Goal: Check status: Check status

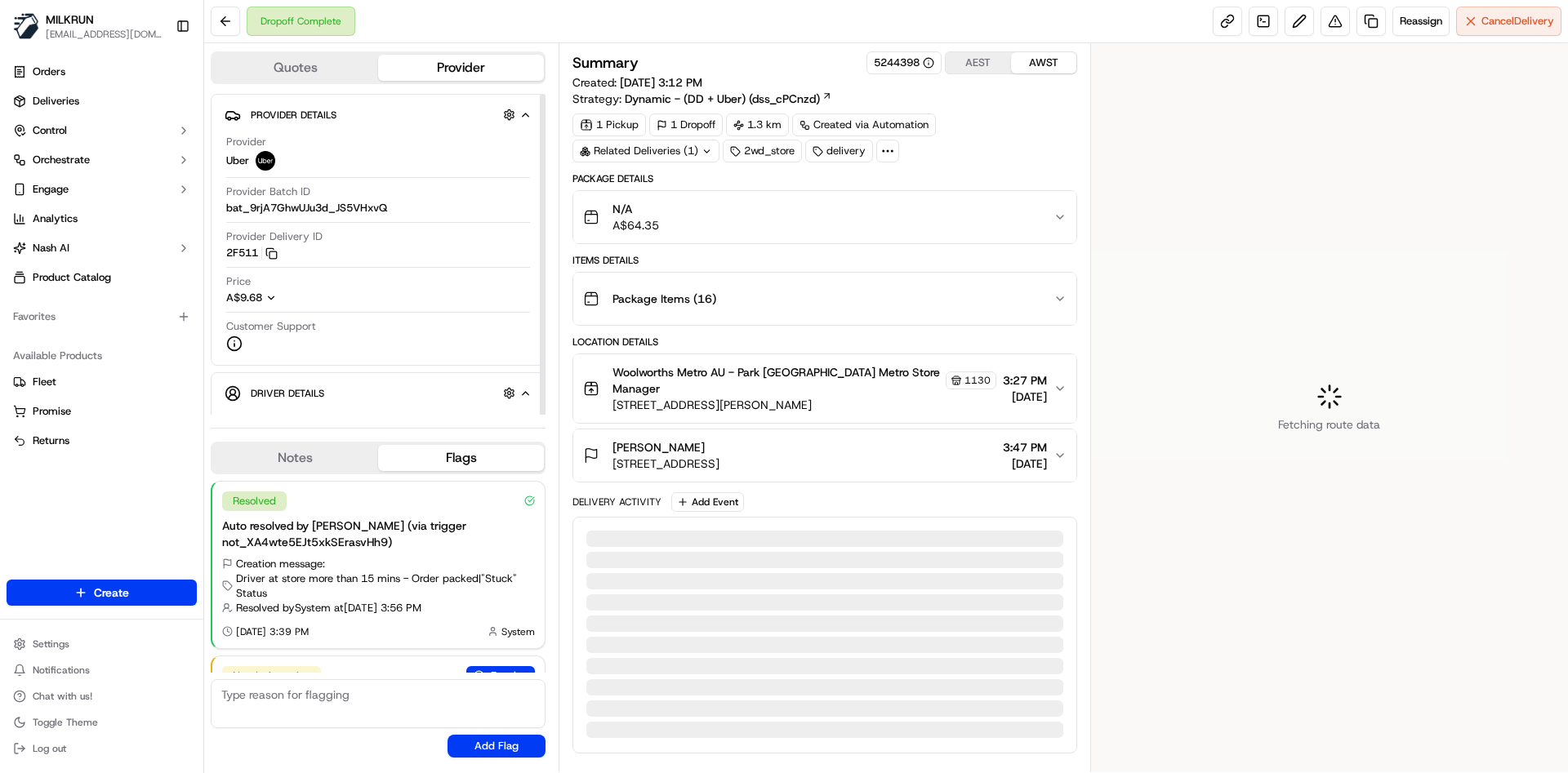
scroll to position [91, 0]
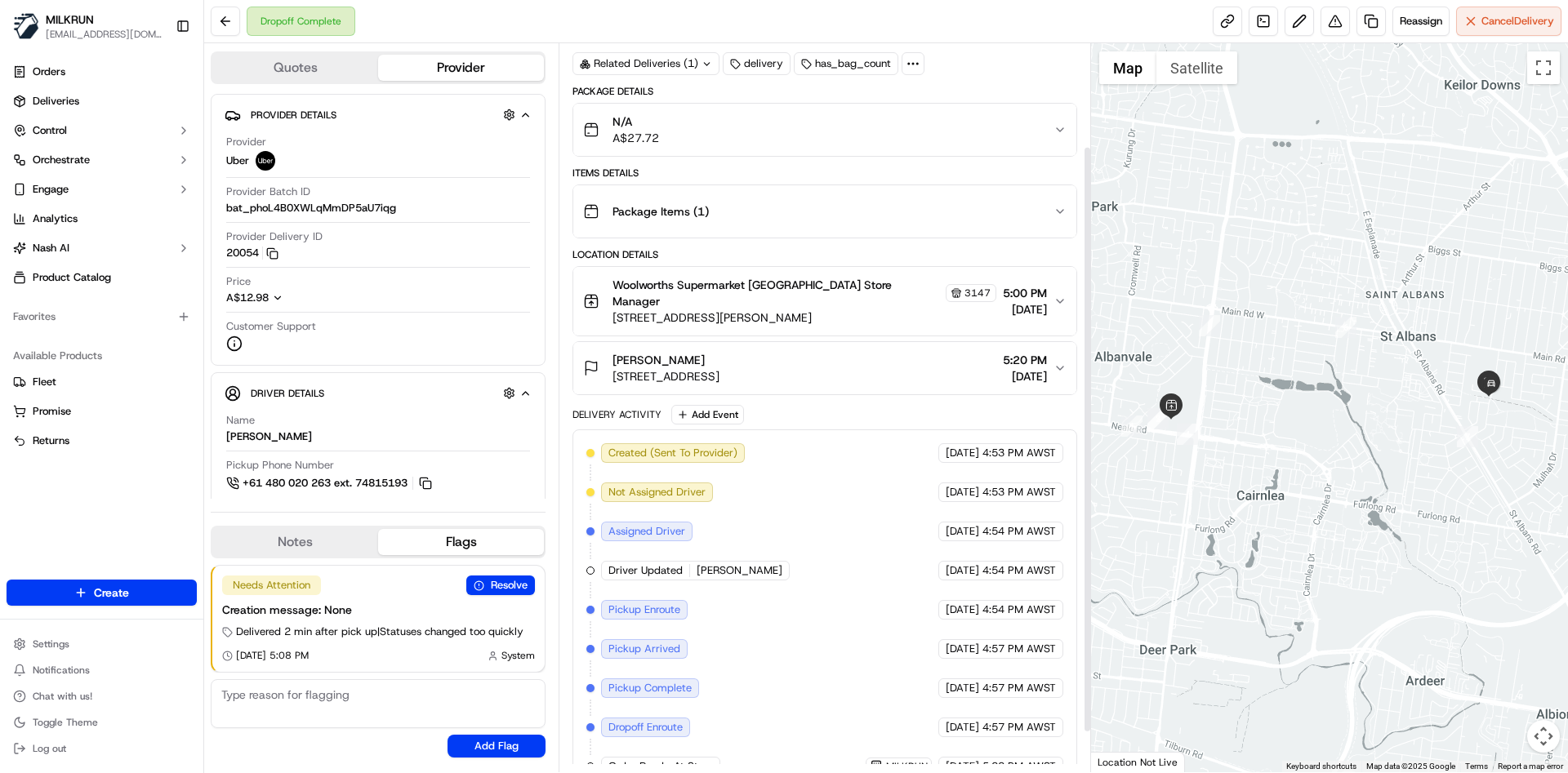
scroll to position [177, 0]
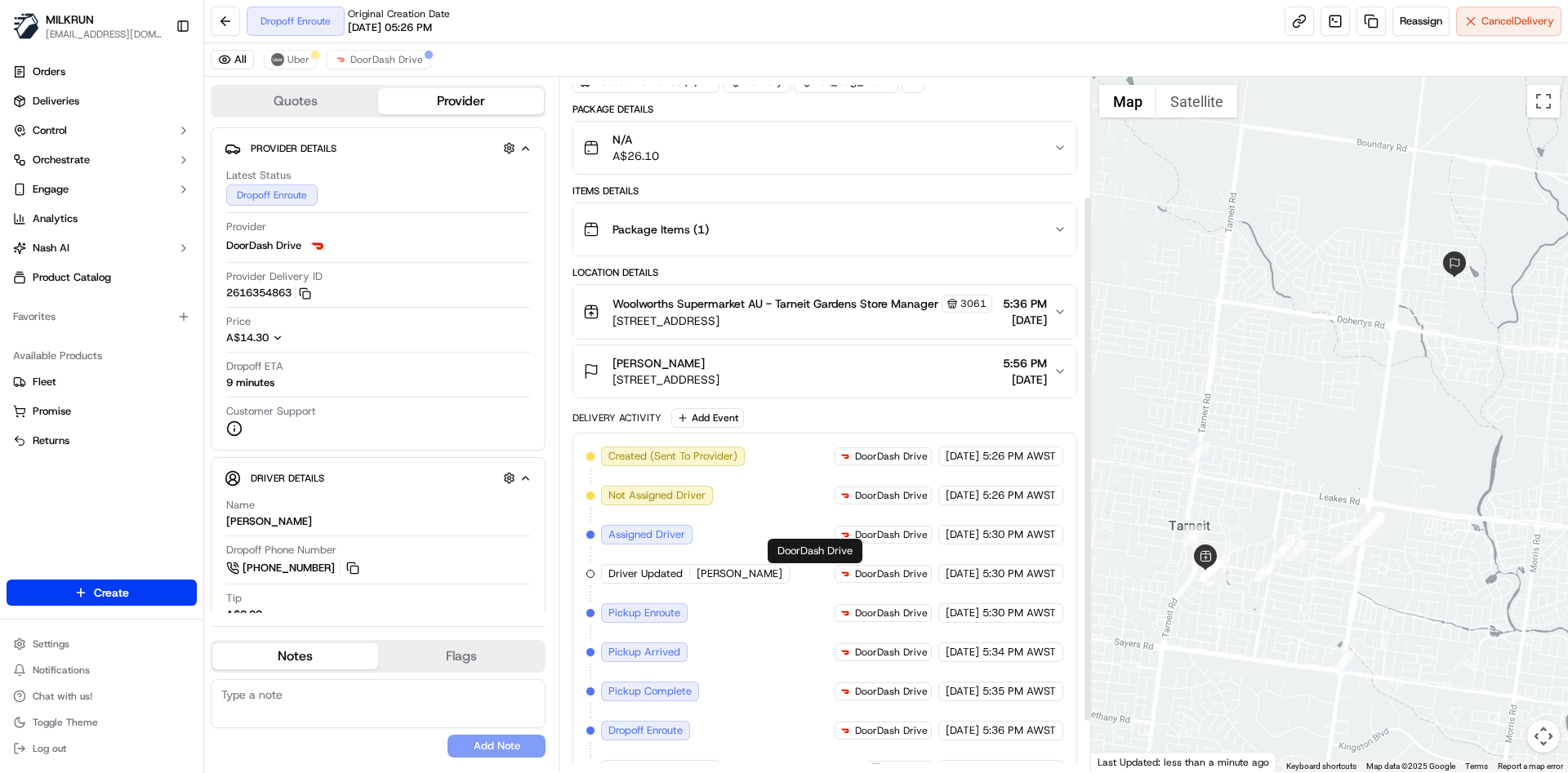
scroll to position [226, 0]
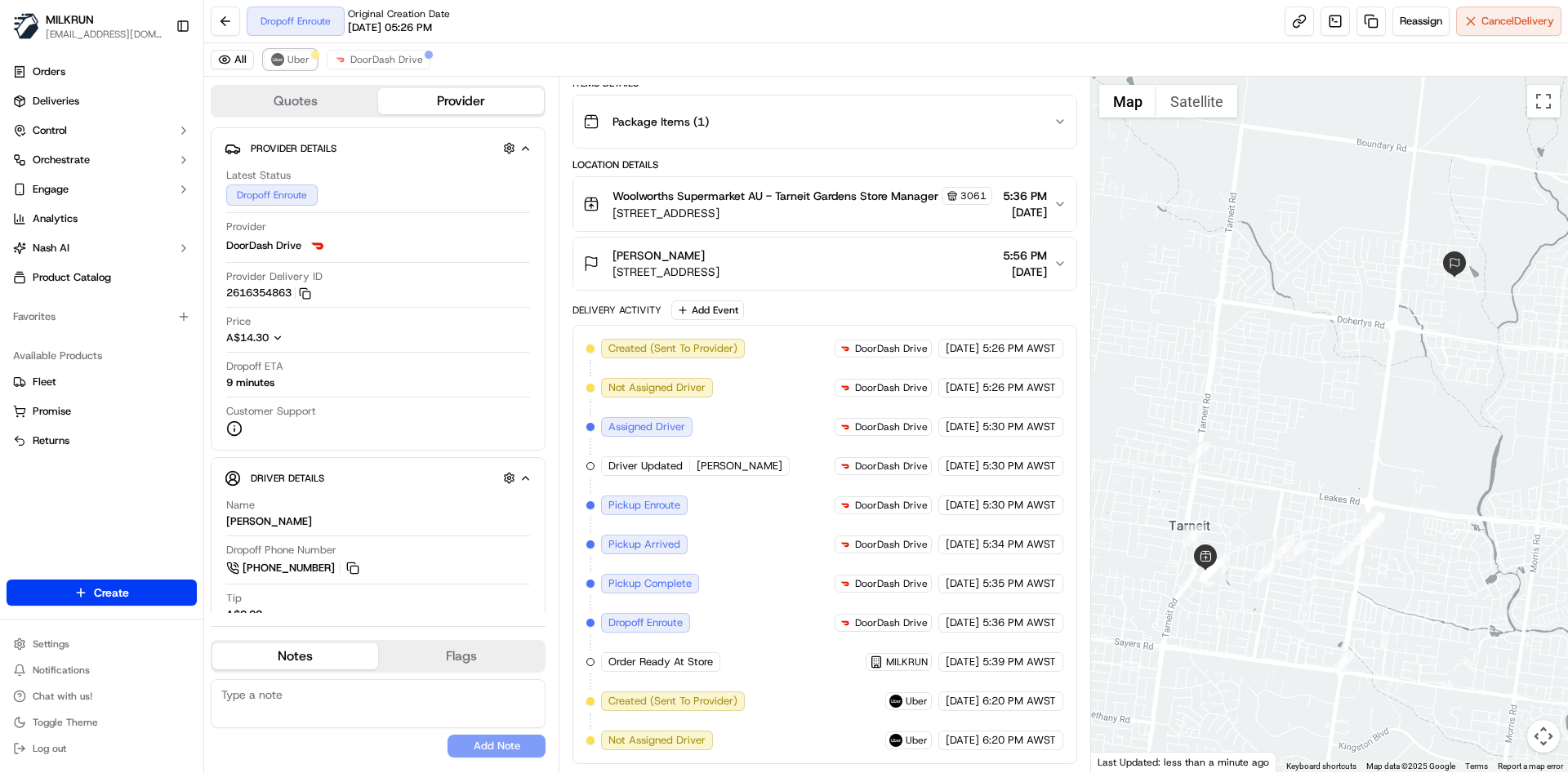
drag, startPoint x: 291, startPoint y: 51, endPoint x: 320, endPoint y: 51, distance: 29.0
click at [292, 51] on button "Uber" at bounding box center [290, 59] width 53 height 19
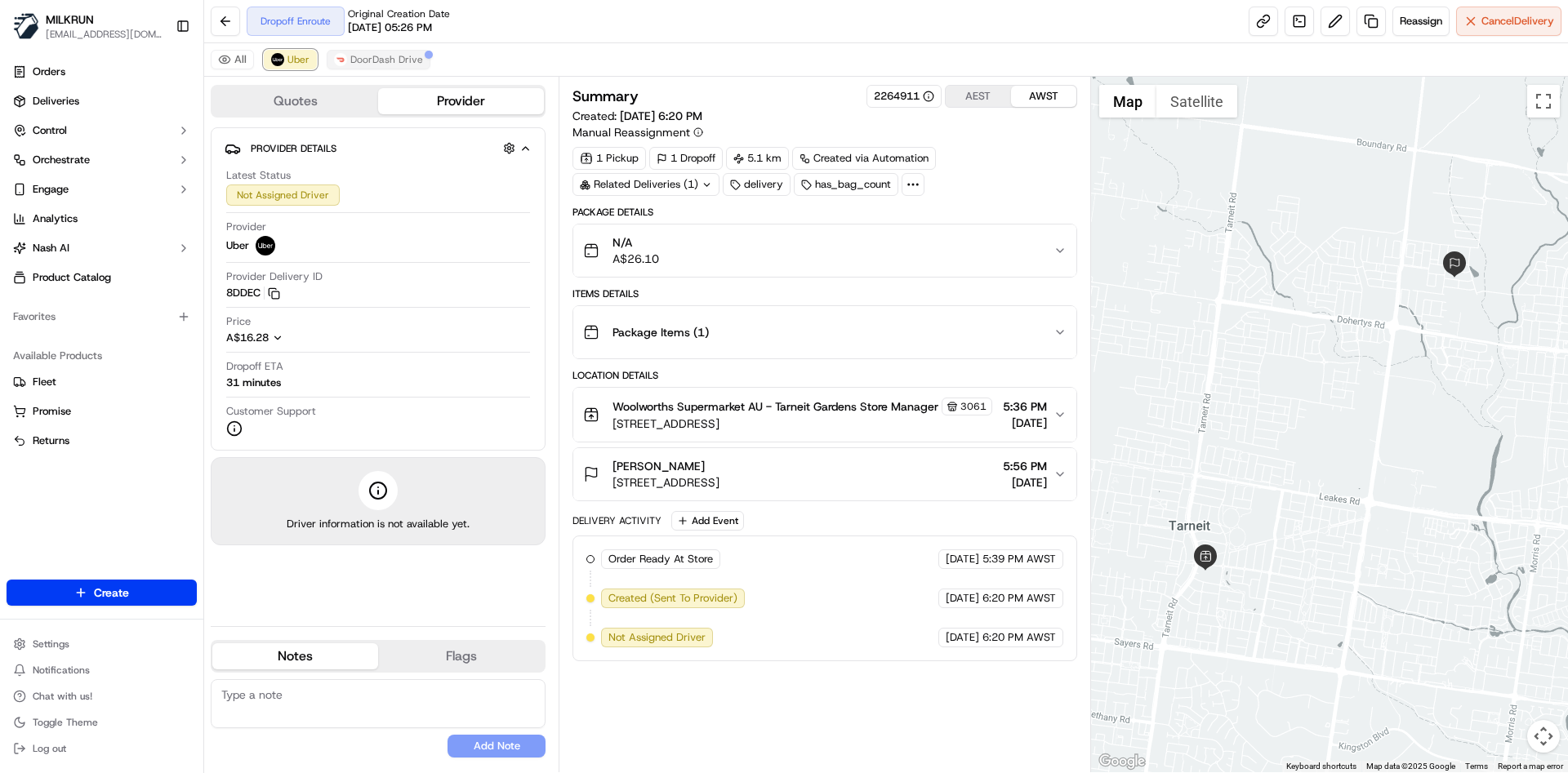
scroll to position [0, 0]
click at [367, 55] on span "DoorDash Drive" at bounding box center [386, 60] width 73 height 13
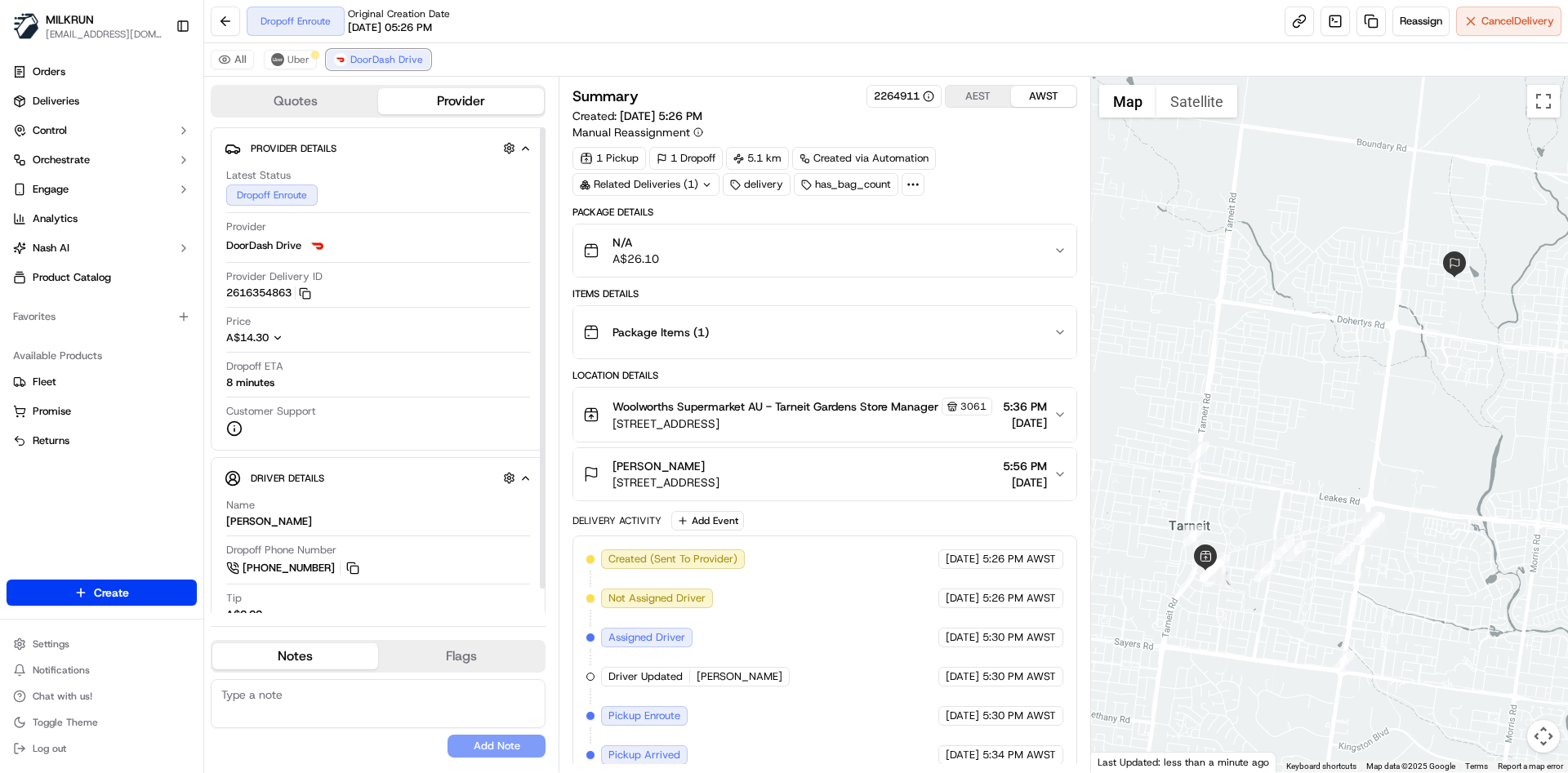
scroll to position [147, 0]
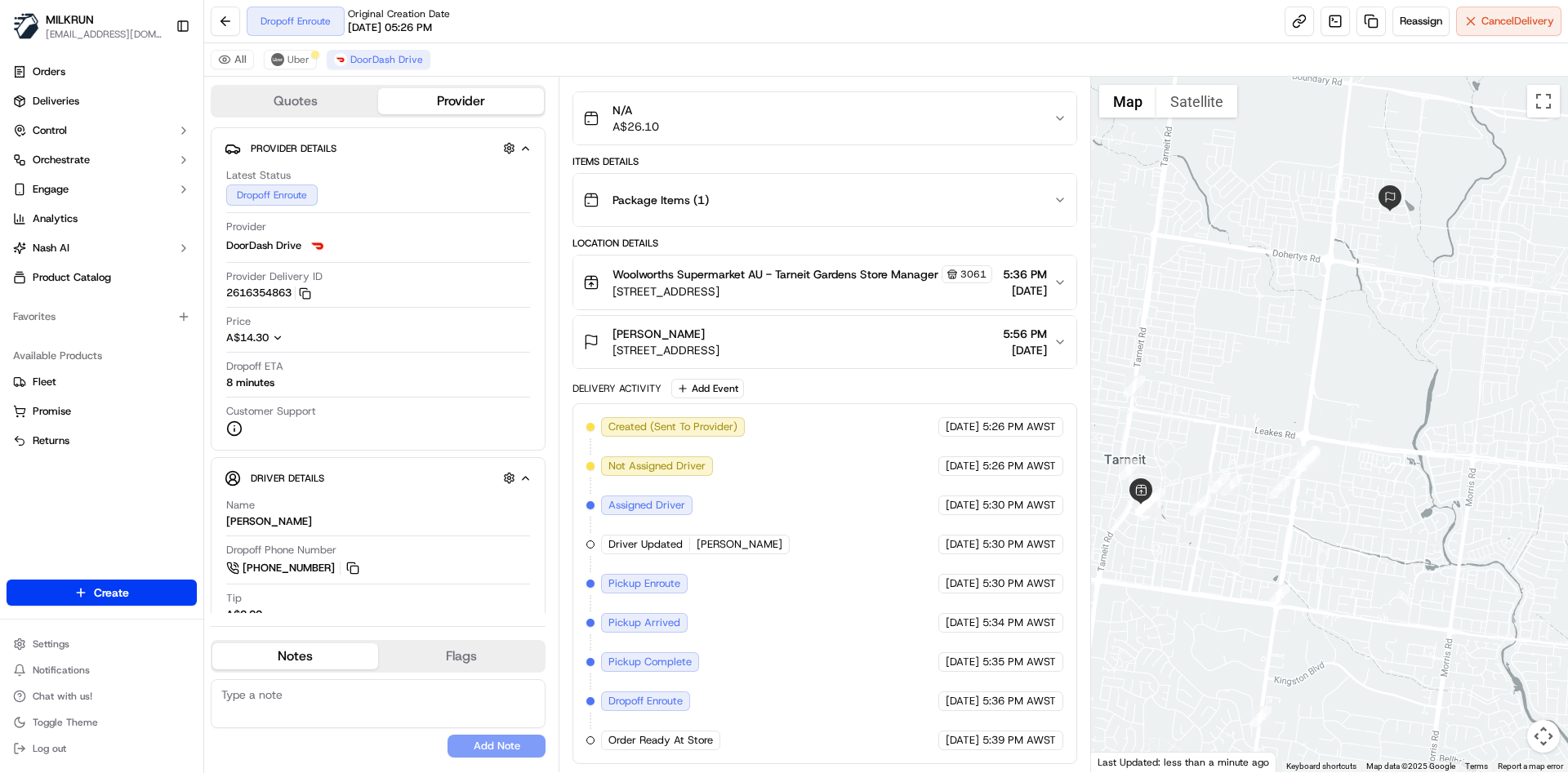
drag, startPoint x: 1567, startPoint y: 625, endPoint x: 1328, endPoint y: 518, distance: 261.9
click at [1334, 524] on div at bounding box center [1329, 425] width 477 height 696
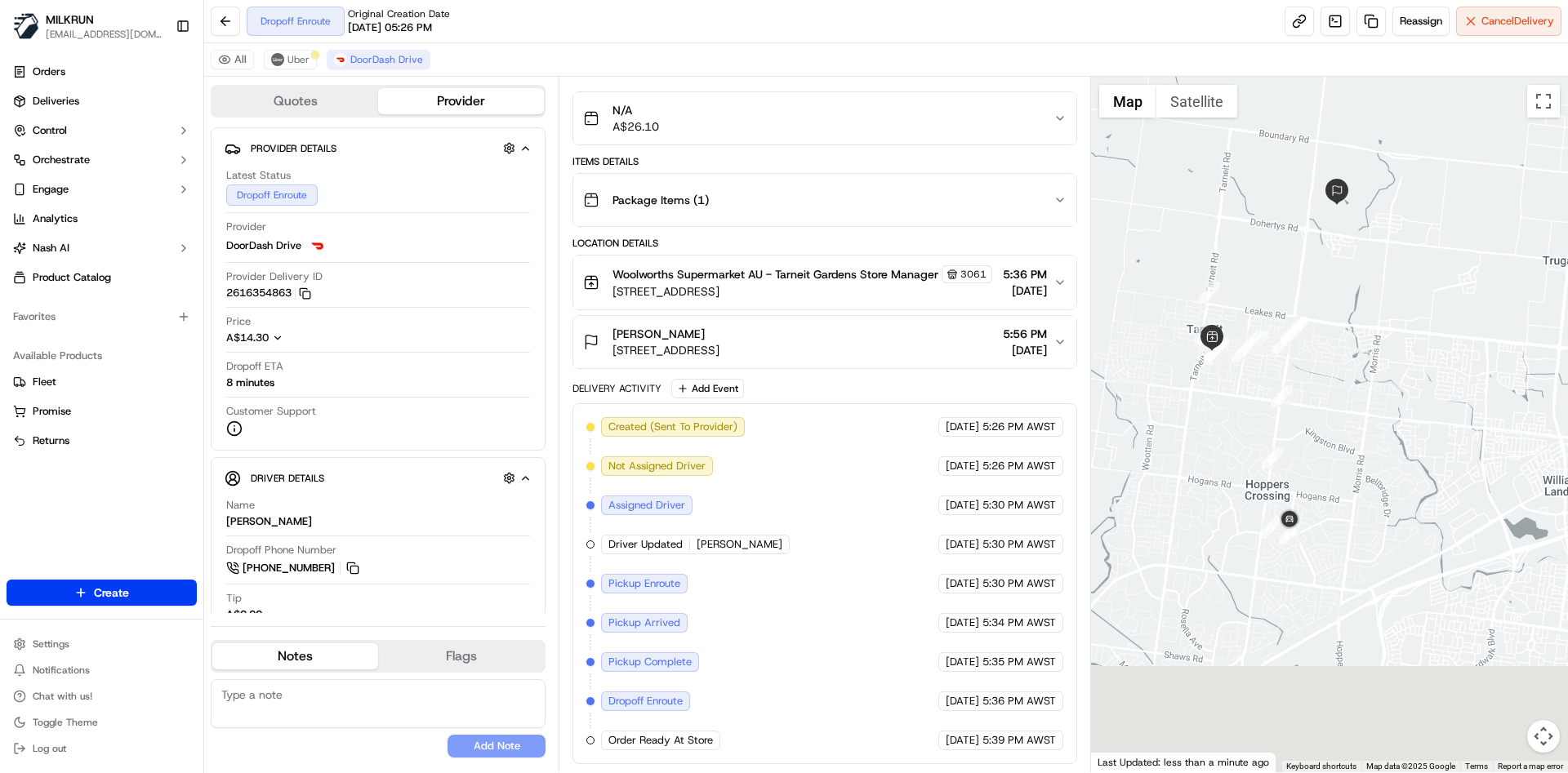
drag, startPoint x: 1397, startPoint y: 652, endPoint x: 1369, endPoint y: 488, distance: 166.4
click at [1371, 488] on div at bounding box center [1329, 425] width 477 height 696
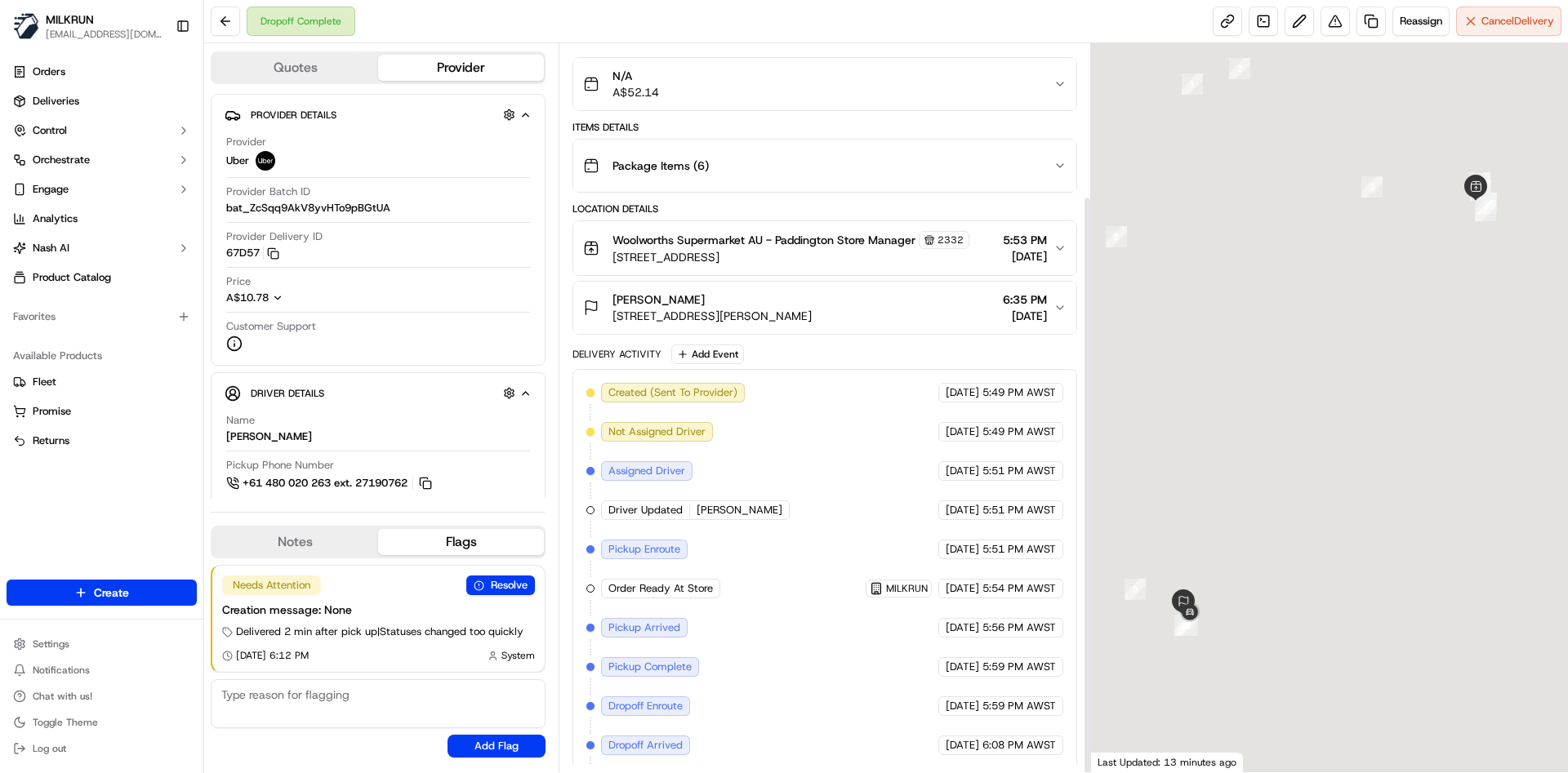
scroll to position [192, 0]
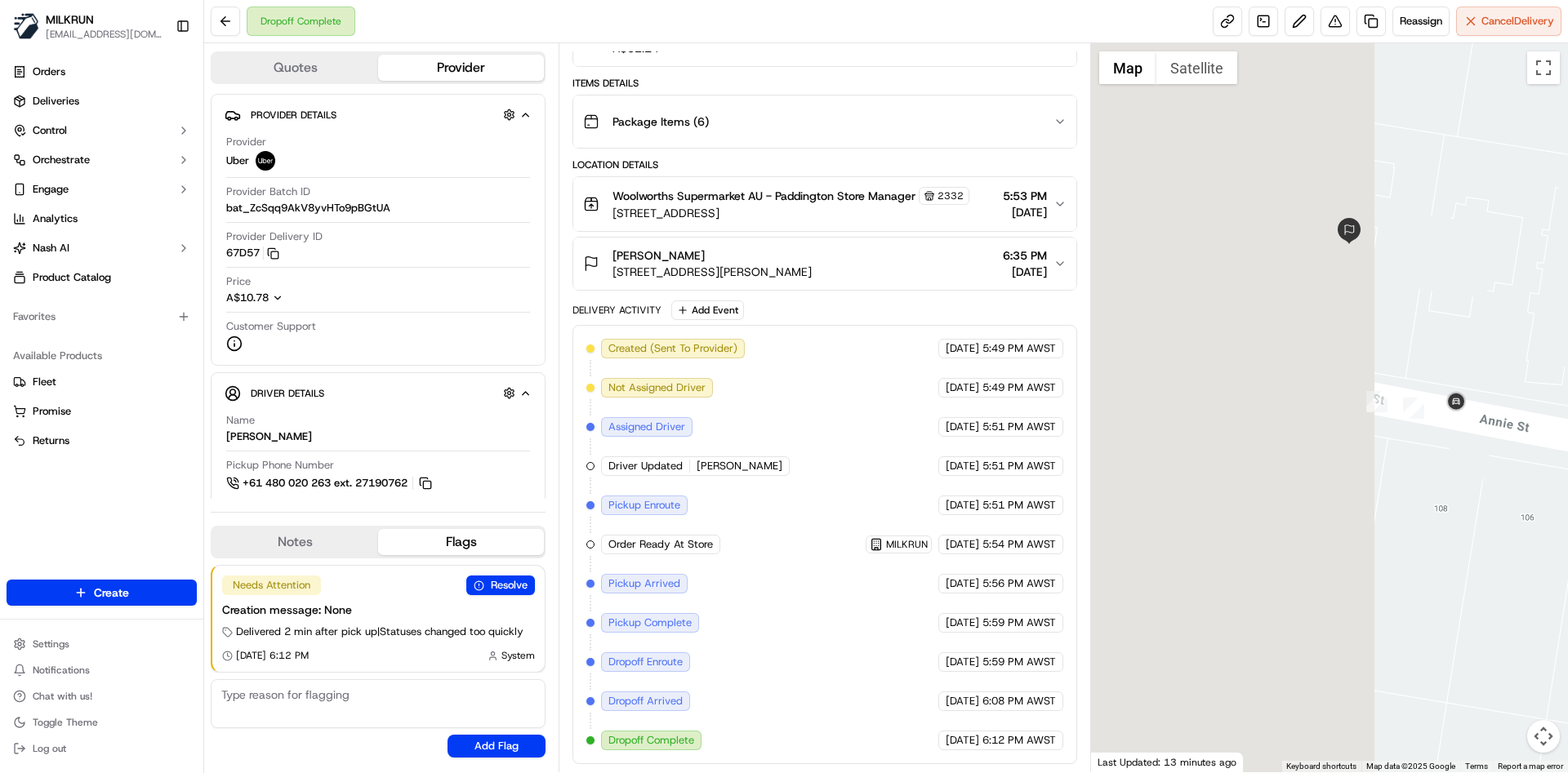
drag, startPoint x: 1283, startPoint y: 525, endPoint x: 1551, endPoint y: 532, distance: 268.1
click at [1551, 532] on div at bounding box center [1329, 408] width 477 height 729
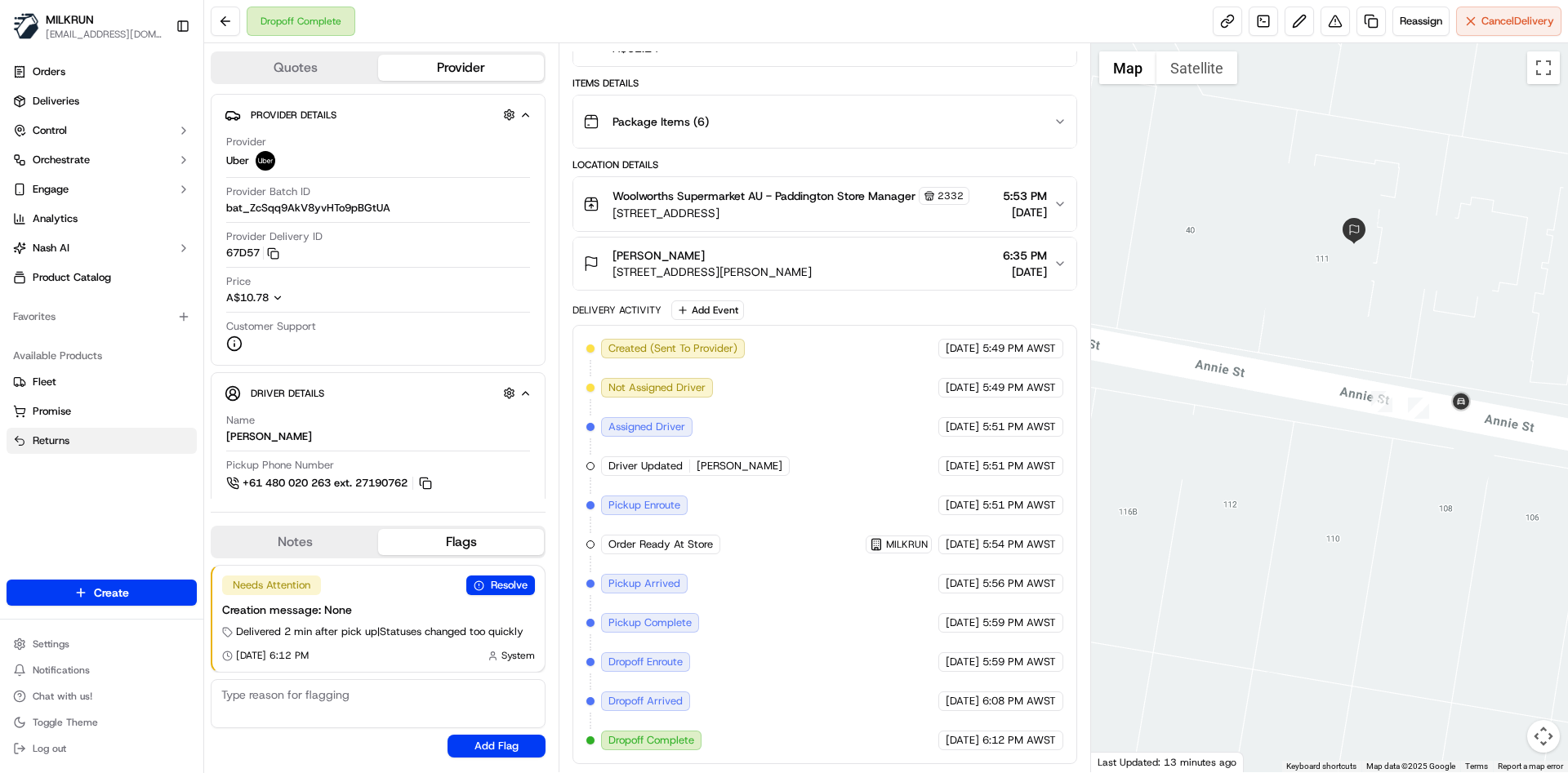
drag, startPoint x: 132, startPoint y: 505, endPoint x: 181, endPoint y: 444, distance: 78.2
click at [134, 505] on div "Orders Deliveries Control Orchestrate Engage Analytics [PERSON_NAME] Product Ca…" at bounding box center [102, 309] width 204 height 514
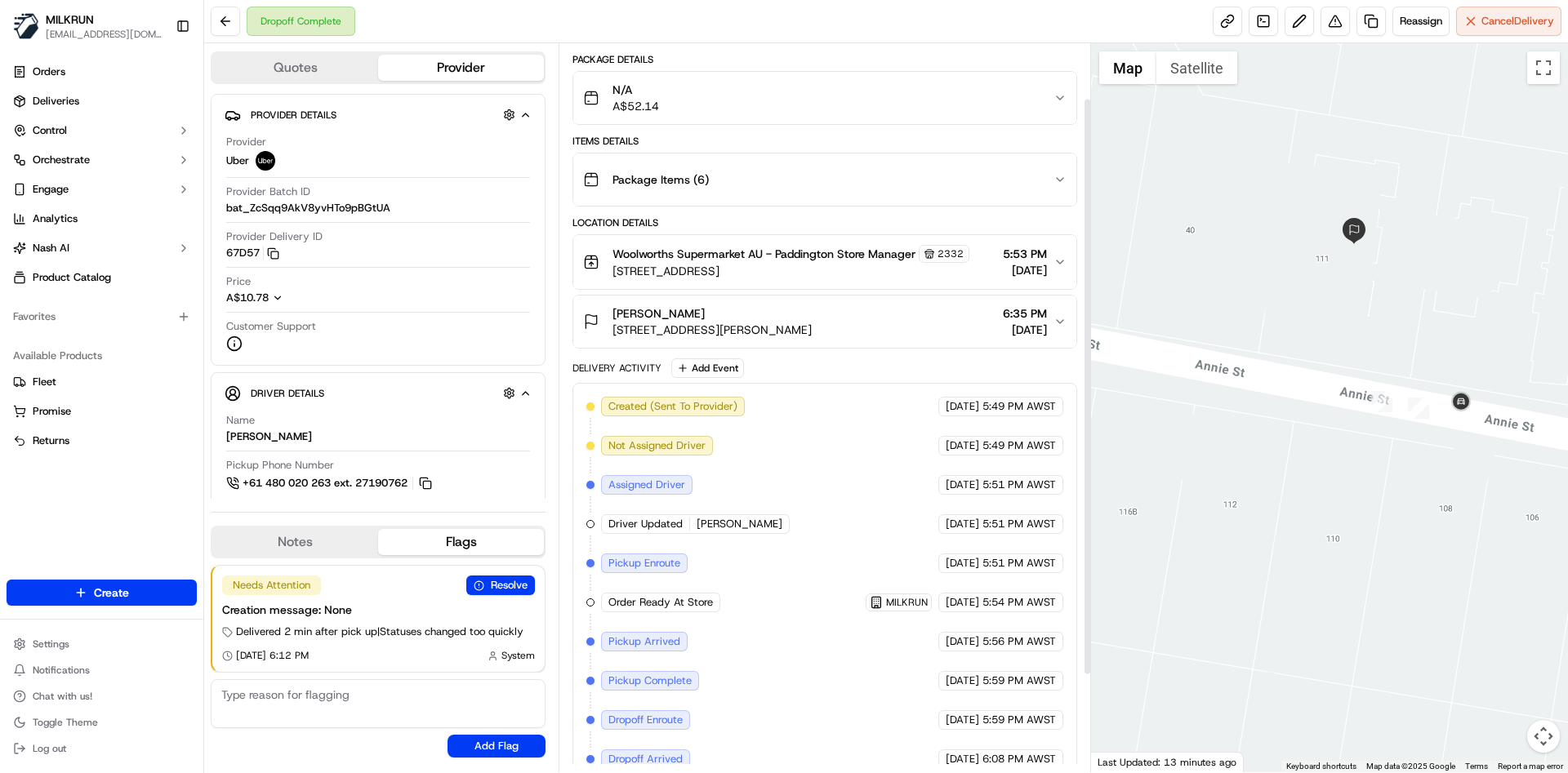
scroll to position [70, 0]
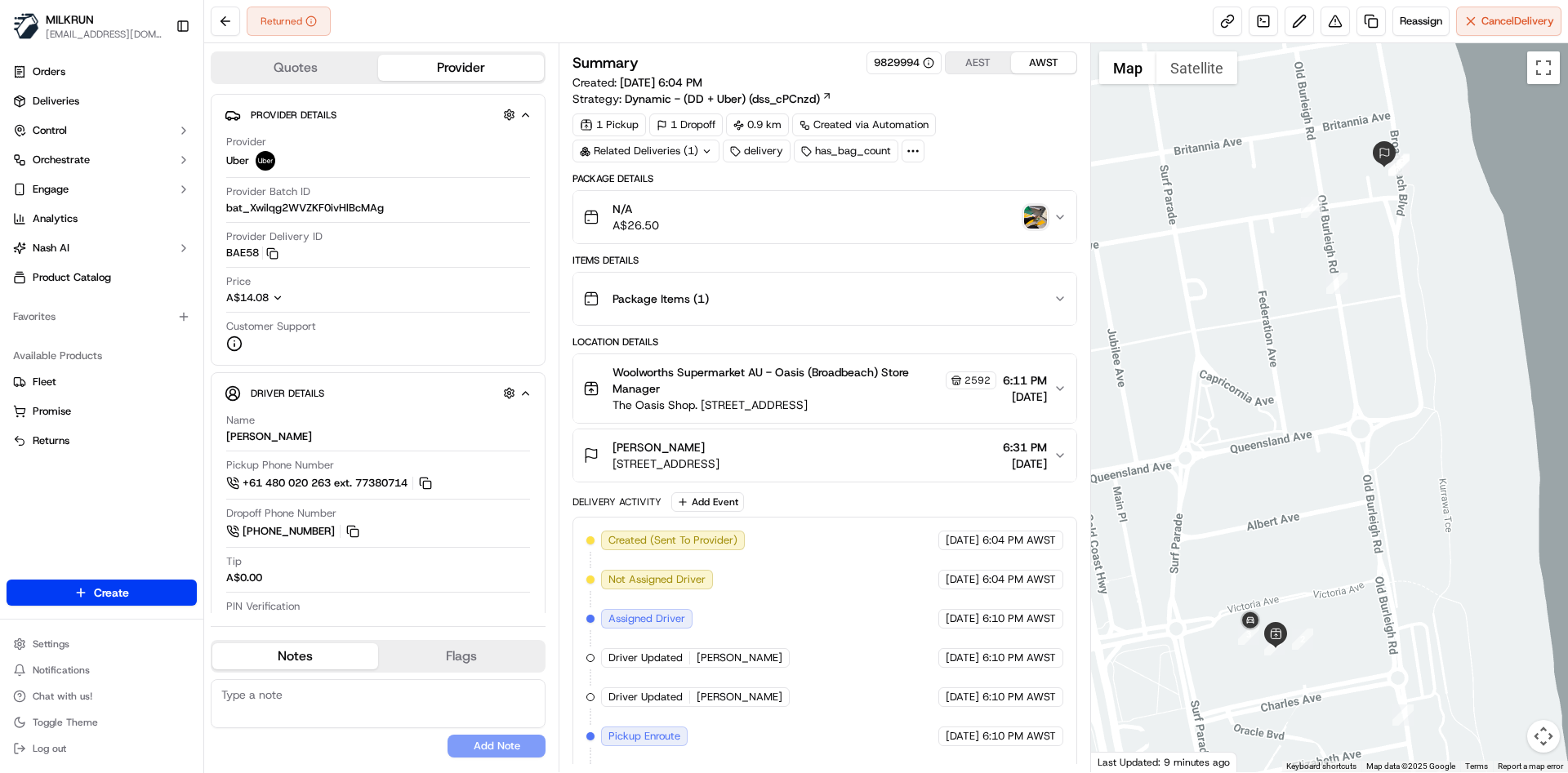
click at [1061, 455] on icon "button" at bounding box center [1060, 455] width 13 height 13
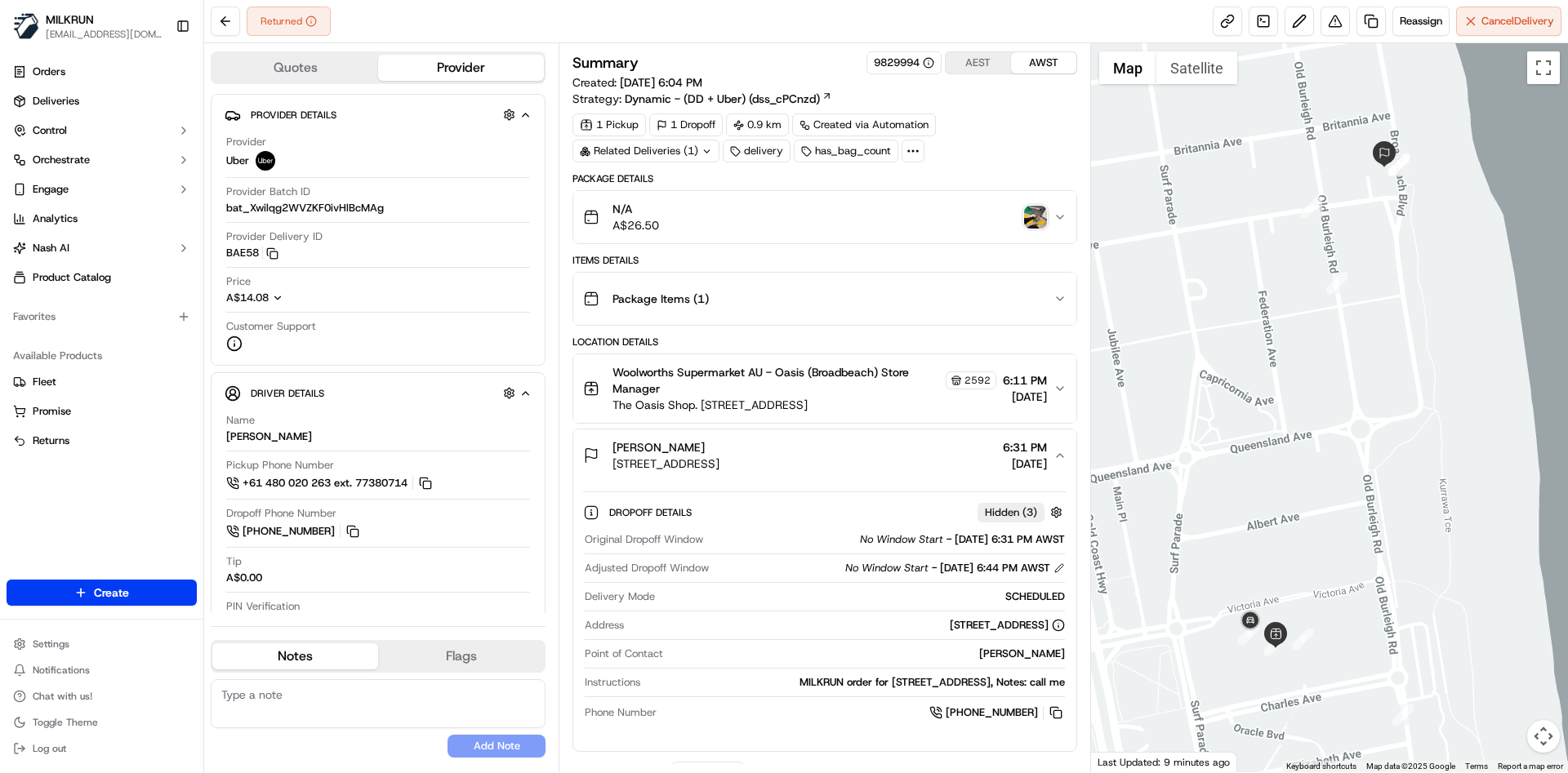
click at [1063, 454] on icon "button" at bounding box center [1060, 455] width 13 height 13
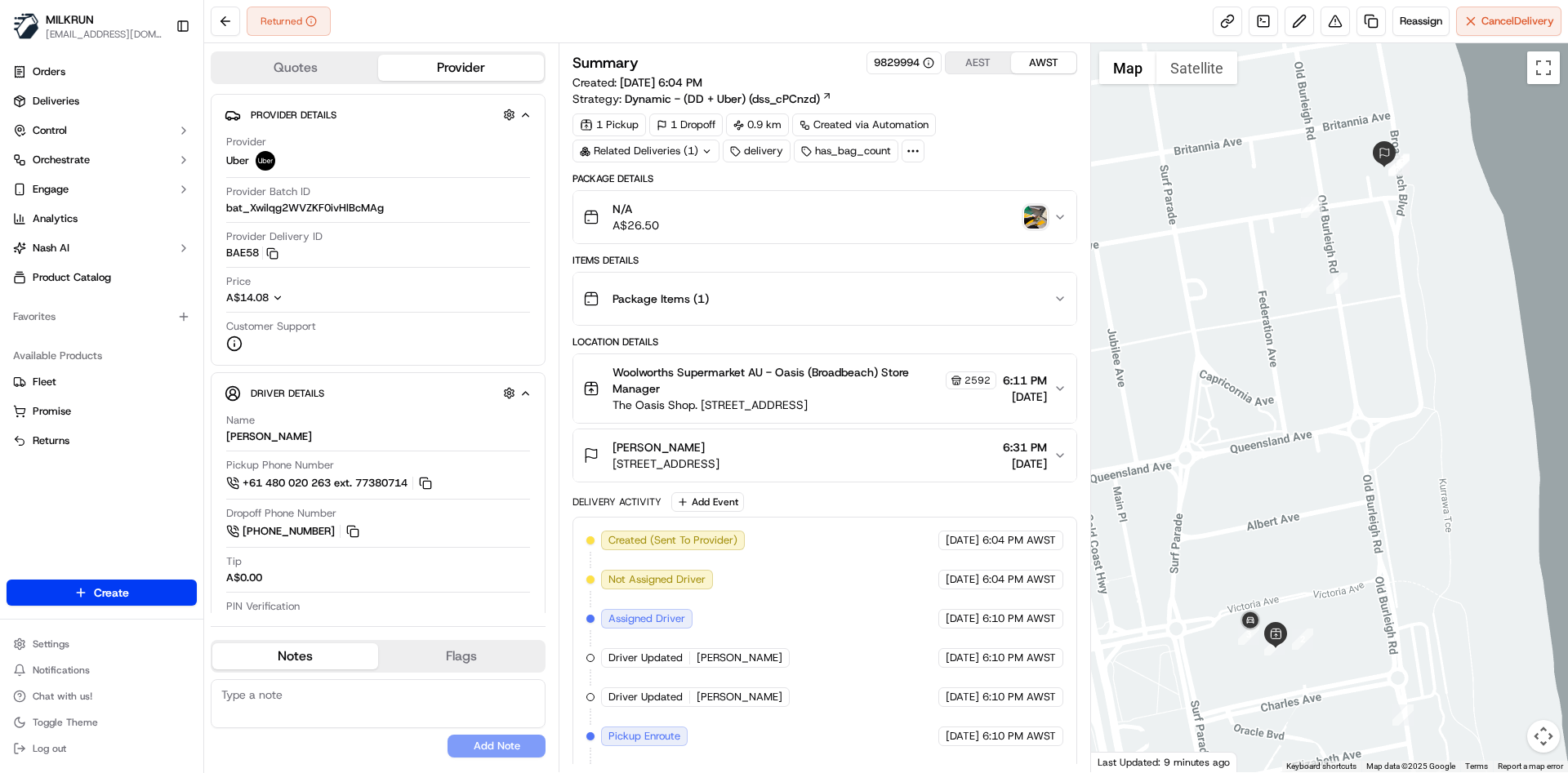
click at [1063, 454] on icon "button" at bounding box center [1060, 455] width 13 height 13
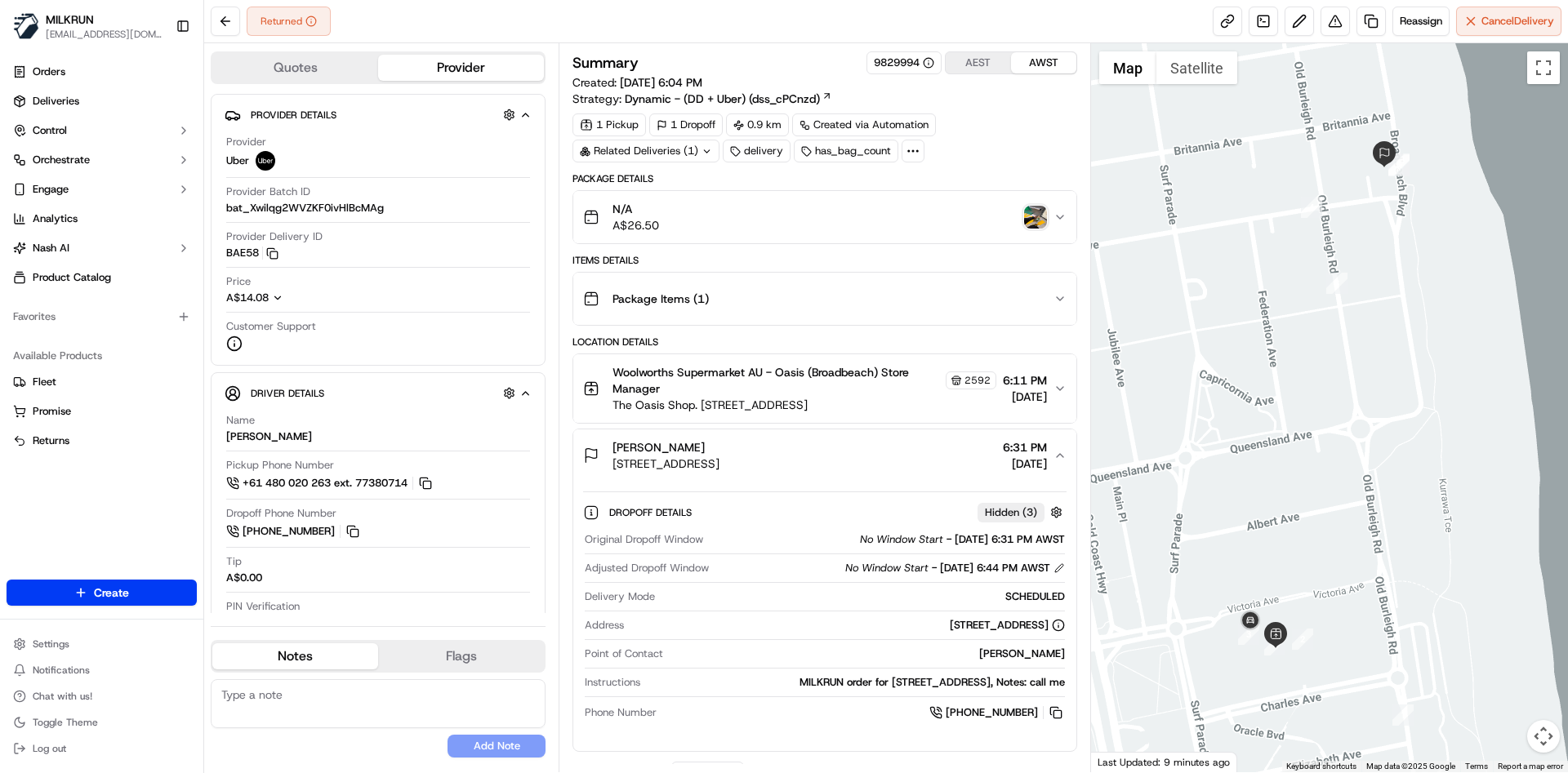
scroll to position [122, 0]
